Goal: Information Seeking & Learning: Learn about a topic

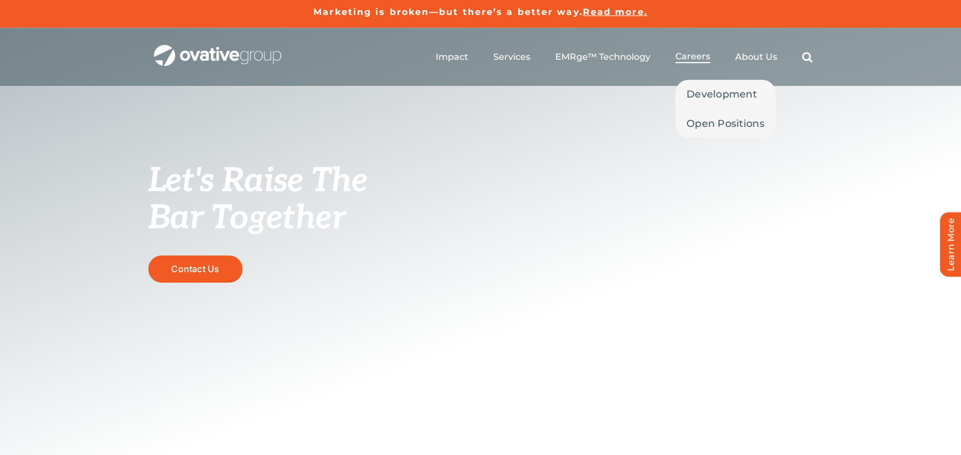
click at [697, 53] on span "Careers" at bounding box center [693, 56] width 35 height 11
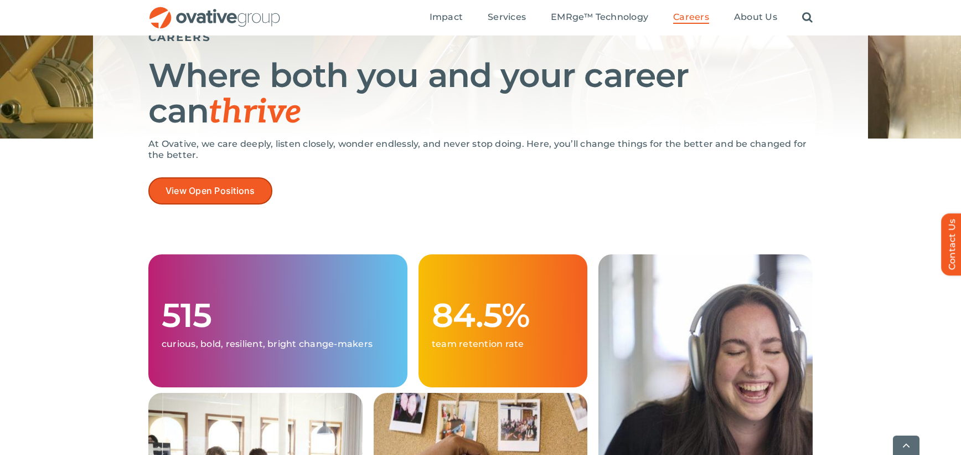
scroll to position [137, 0]
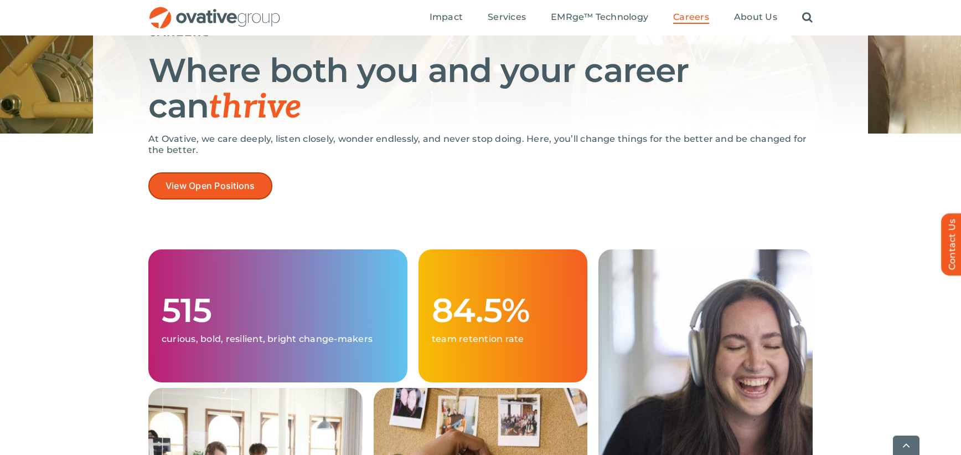
click at [191, 182] on span "View Open Positions" at bounding box center [211, 186] width 90 height 11
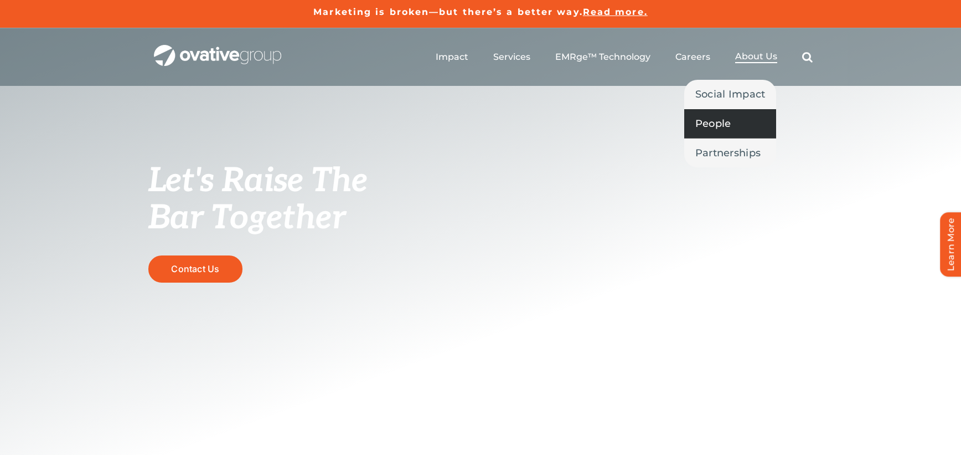
click at [726, 121] on span "People" at bounding box center [714, 124] width 36 height 16
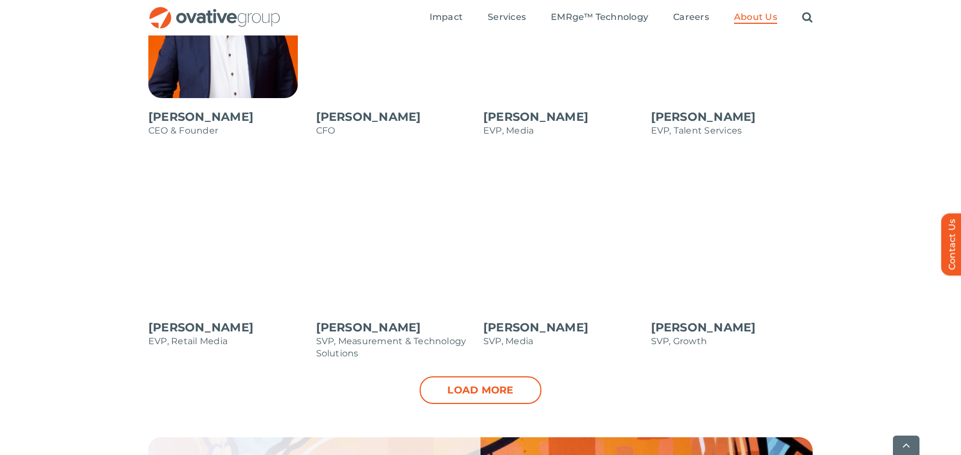
scroll to position [1067, 0]
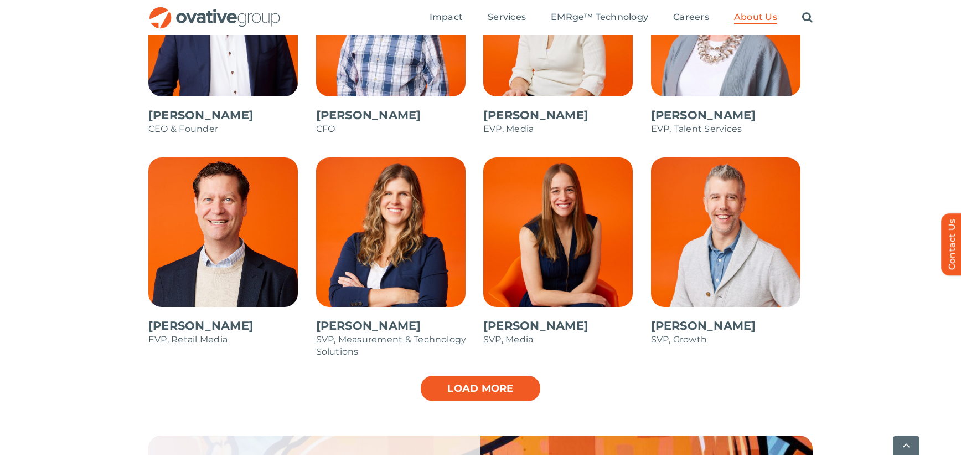
click at [477, 386] on link "Load more" at bounding box center [481, 388] width 122 height 28
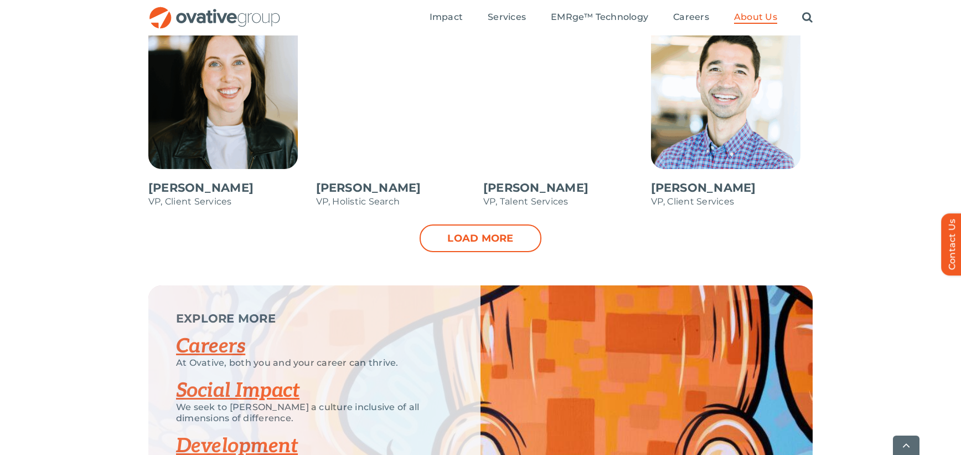
scroll to position [1654, 0]
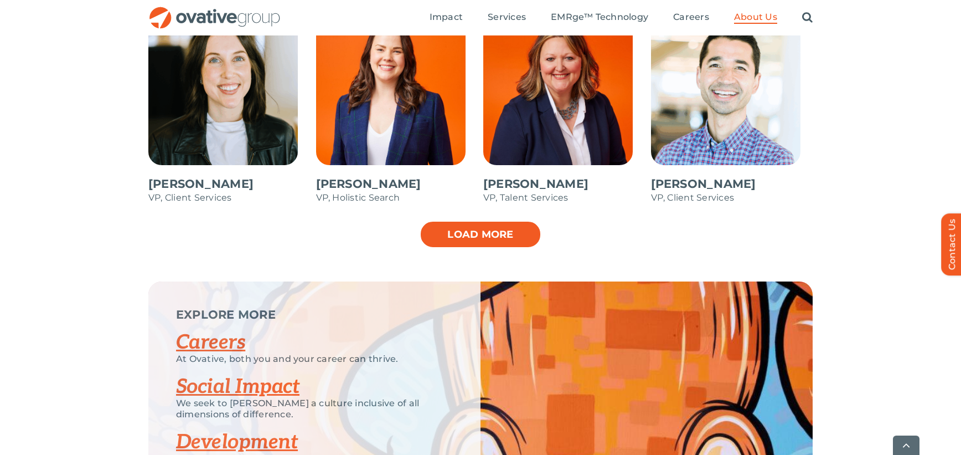
click at [495, 225] on link "Load more" at bounding box center [481, 234] width 122 height 28
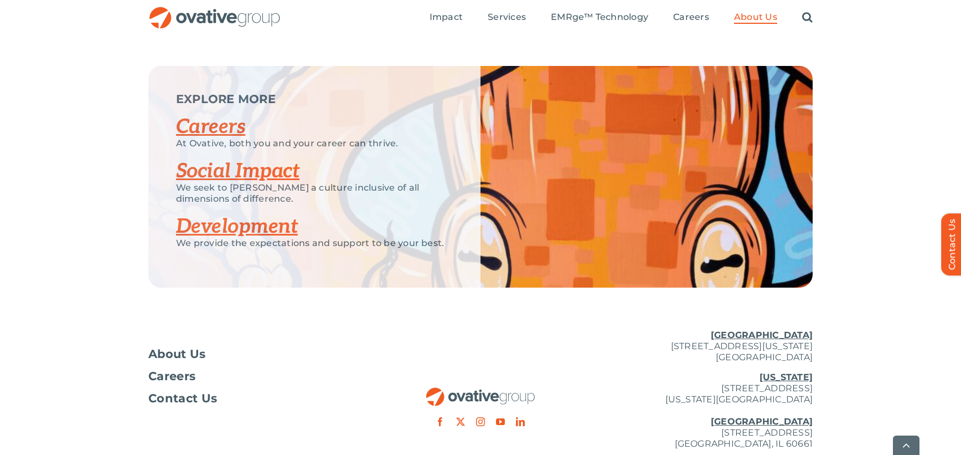
scroll to position [2111, 0]
